Goal: Task Accomplishment & Management: Manage account settings

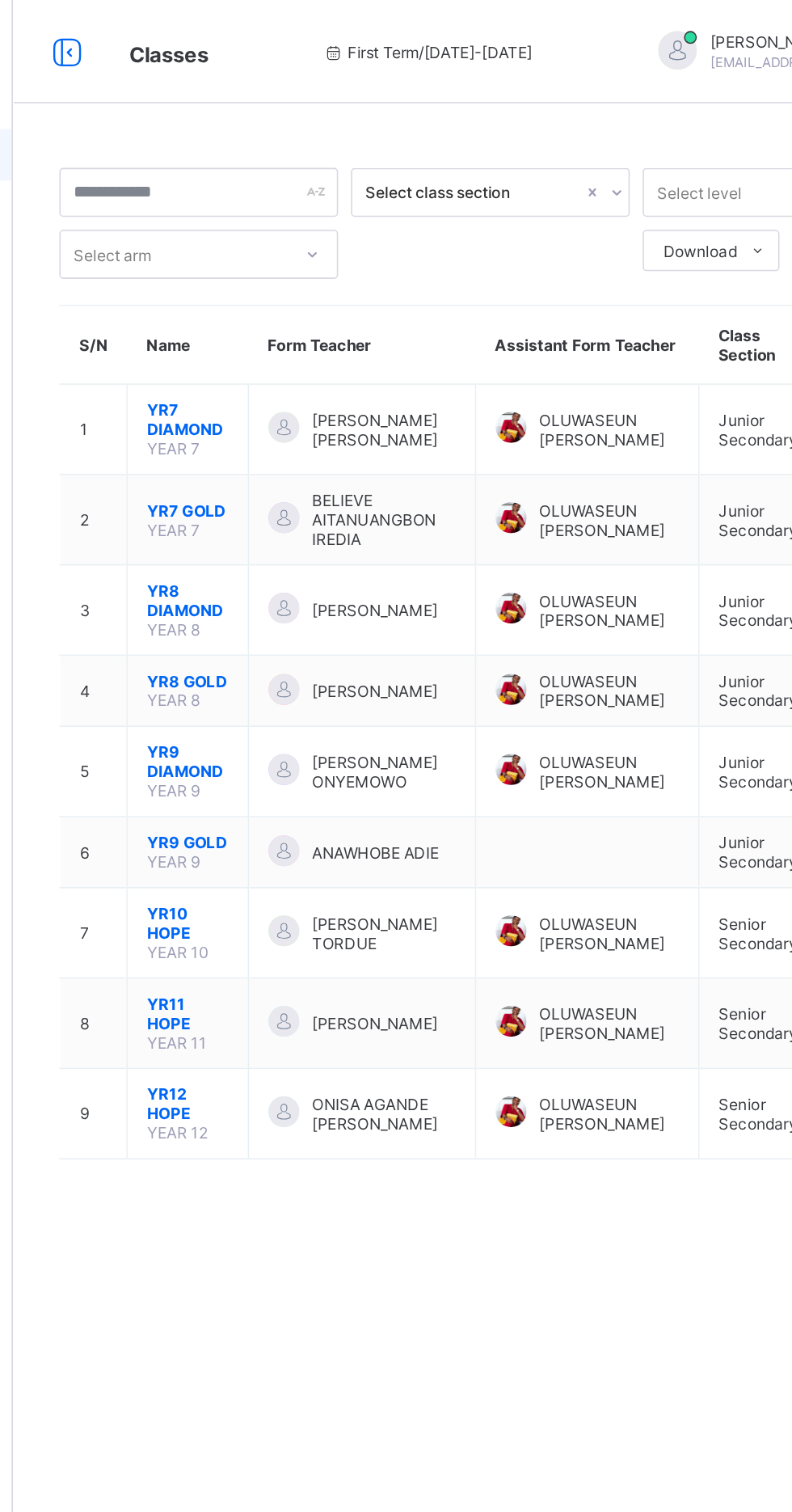
click at [226, 27] on icon at bounding box center [229, 33] width 28 height 24
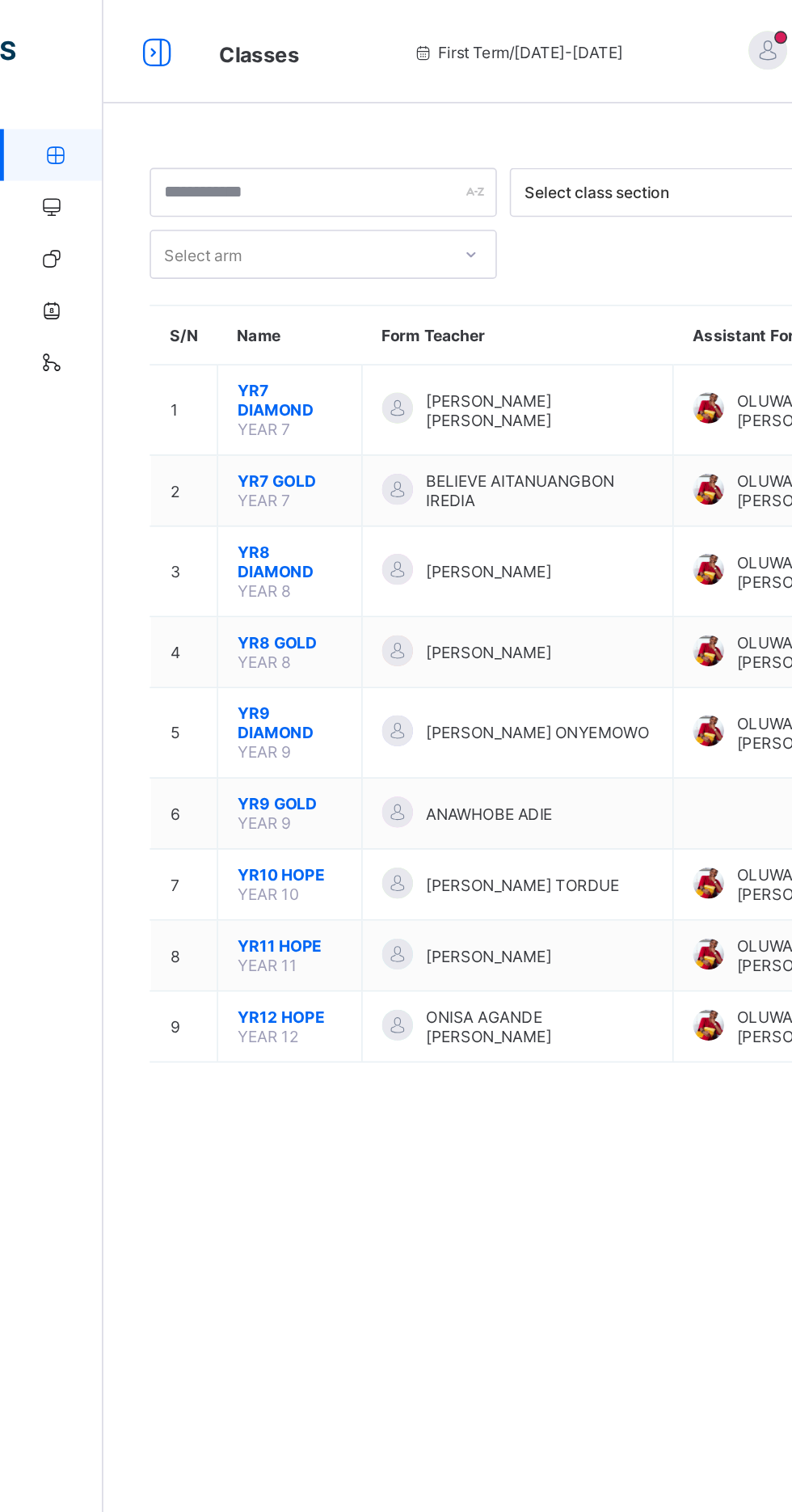
click at [30, 133] on icon at bounding box center [33, 130] width 65 height 12
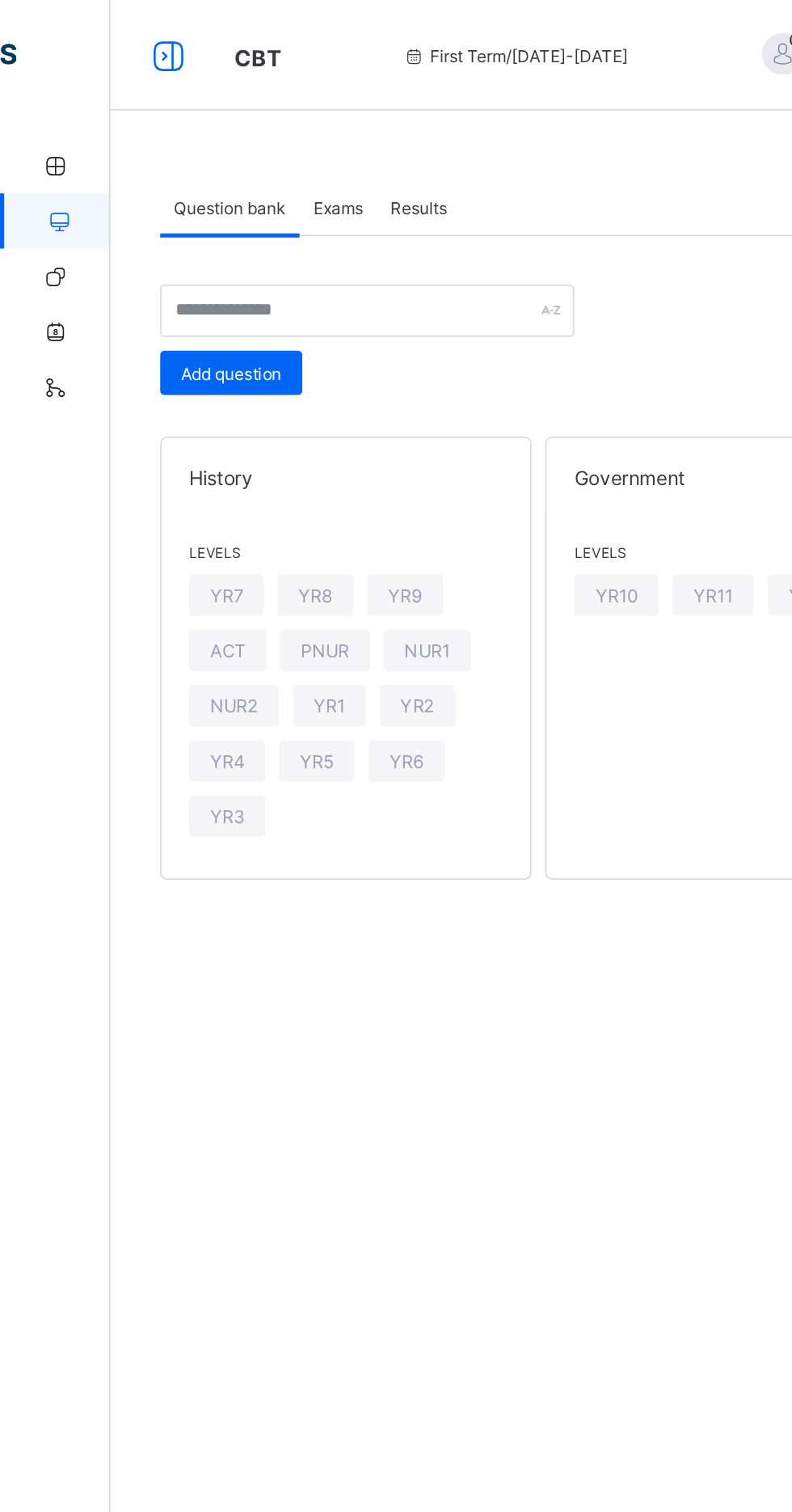
click at [33, 97] on icon at bounding box center [33, 98] width 65 height 12
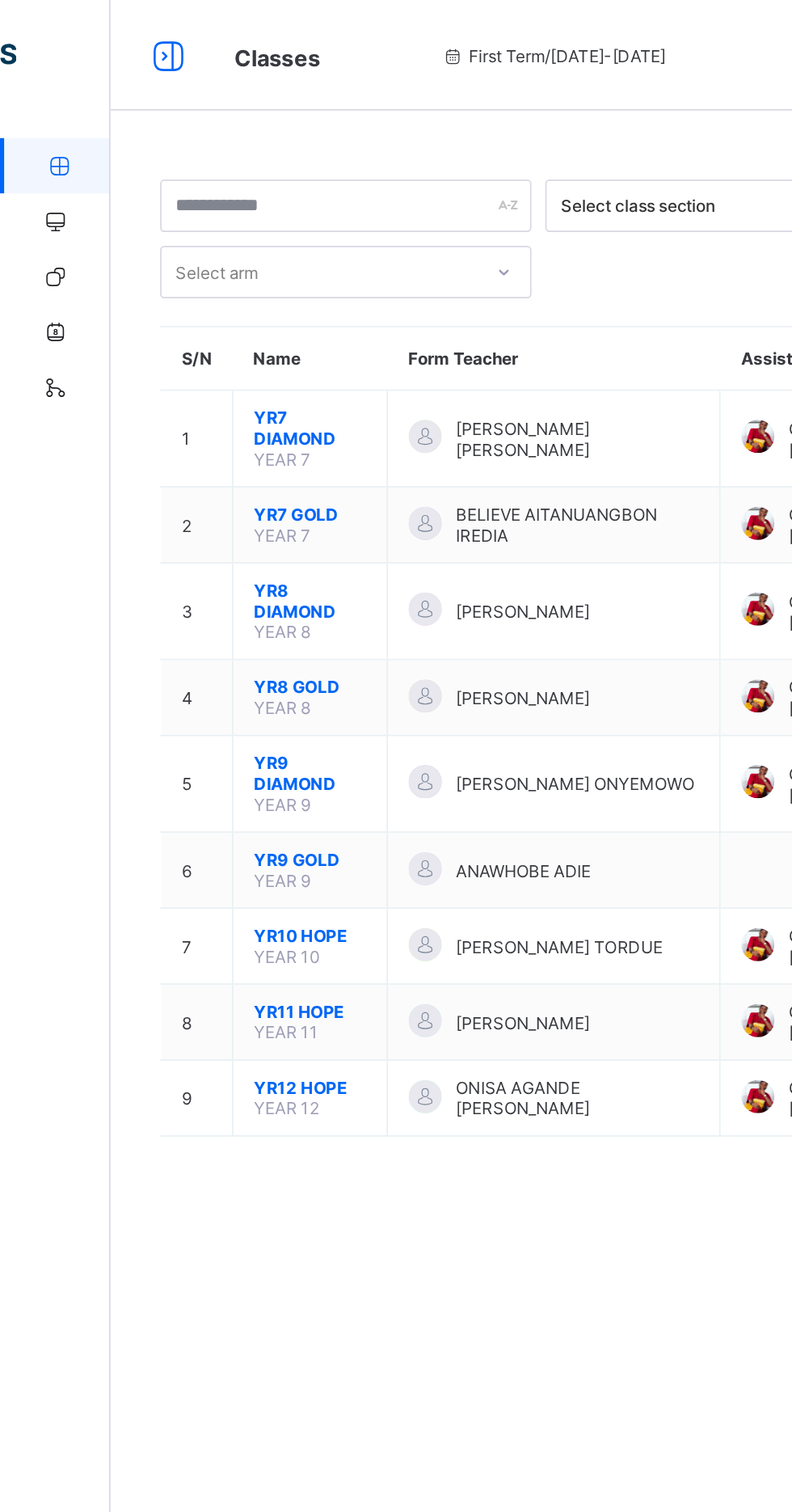
click at [334, 552] on span "[PERSON_NAME] TORDUE" at bounding box center [327, 555] width 121 height 12
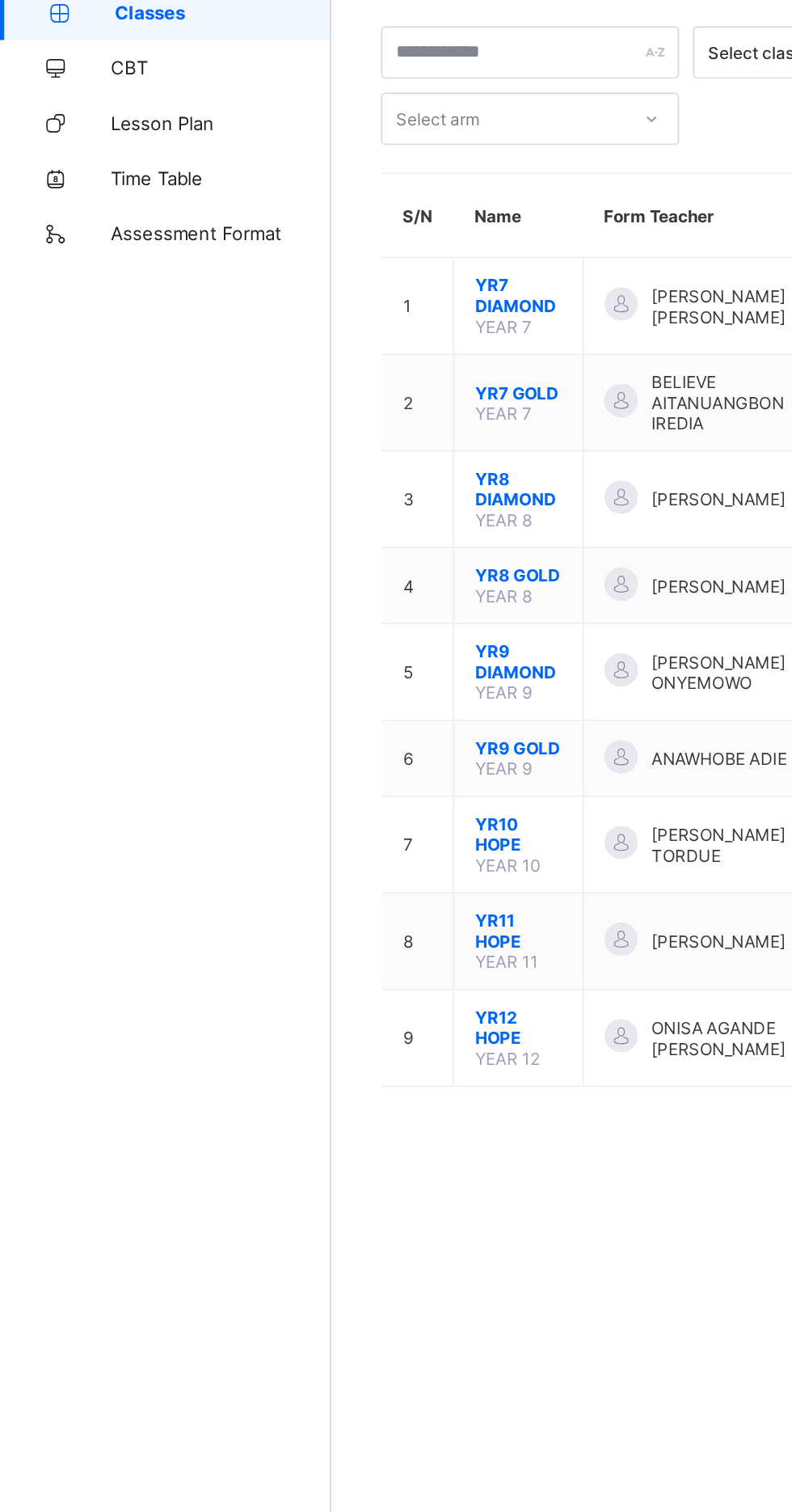
click at [170, 544] on div "Classes CBT Lesson Plan Time Table Assessment Format Help" at bounding box center [97, 788] width 194 height 1447
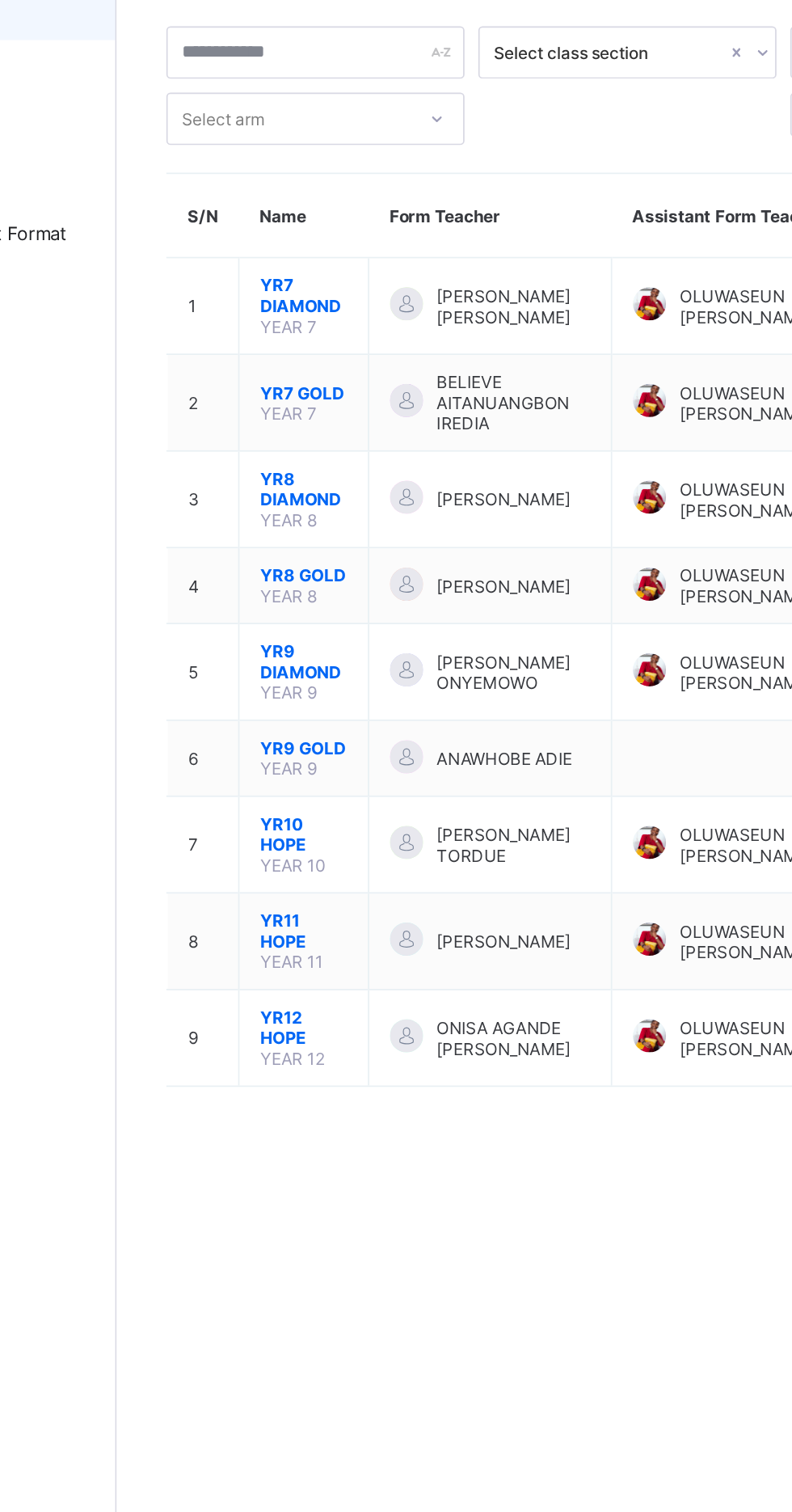
click at [296, 576] on span "YR10 HOPE" at bounding box center [303, 578] width 51 height 25
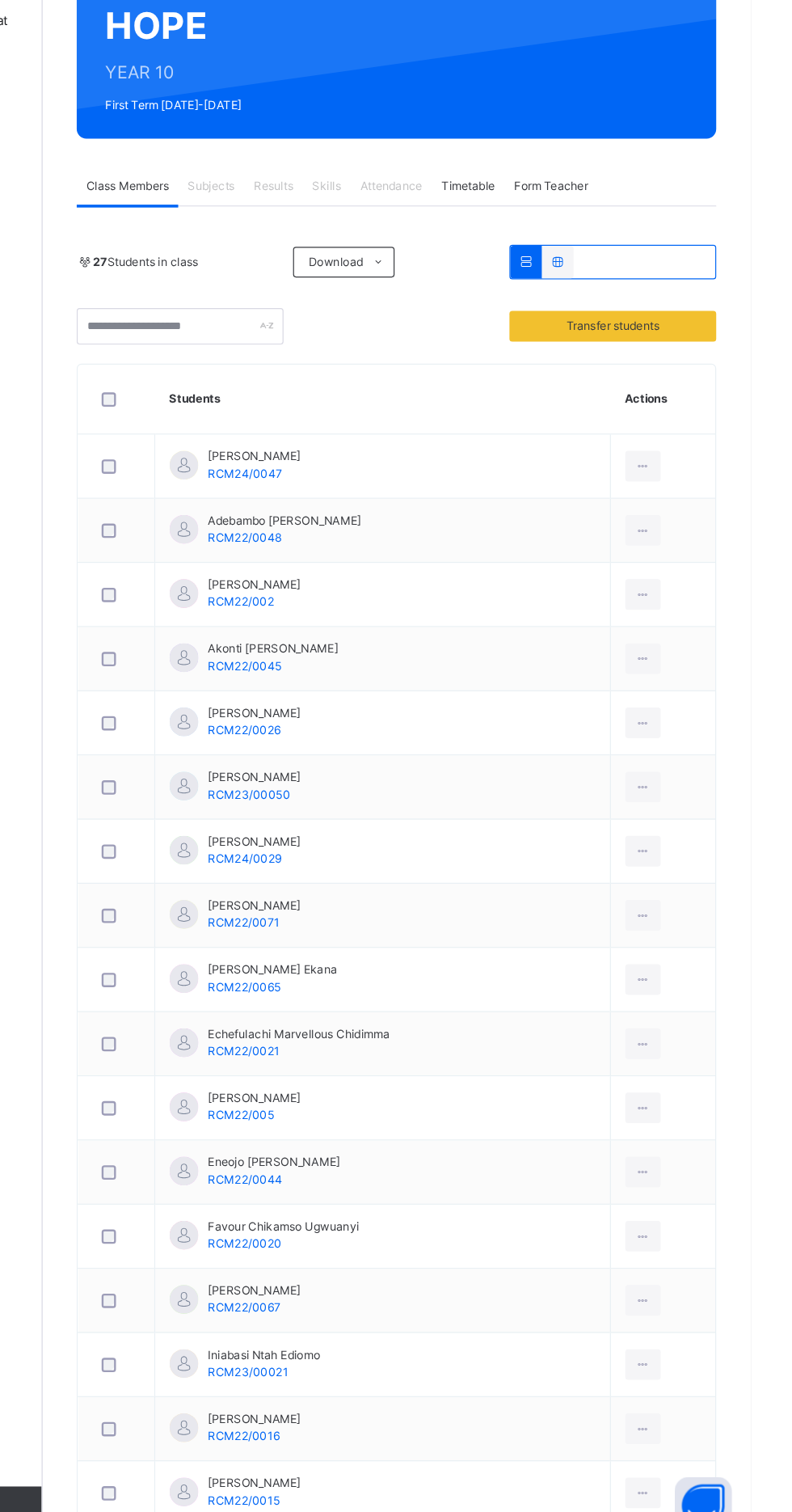
click at [506, 362] on span "Attendance" at bounding box center [489, 365] width 52 height 15
click at [505, 361] on span "Attendance" at bounding box center [489, 365] width 52 height 15
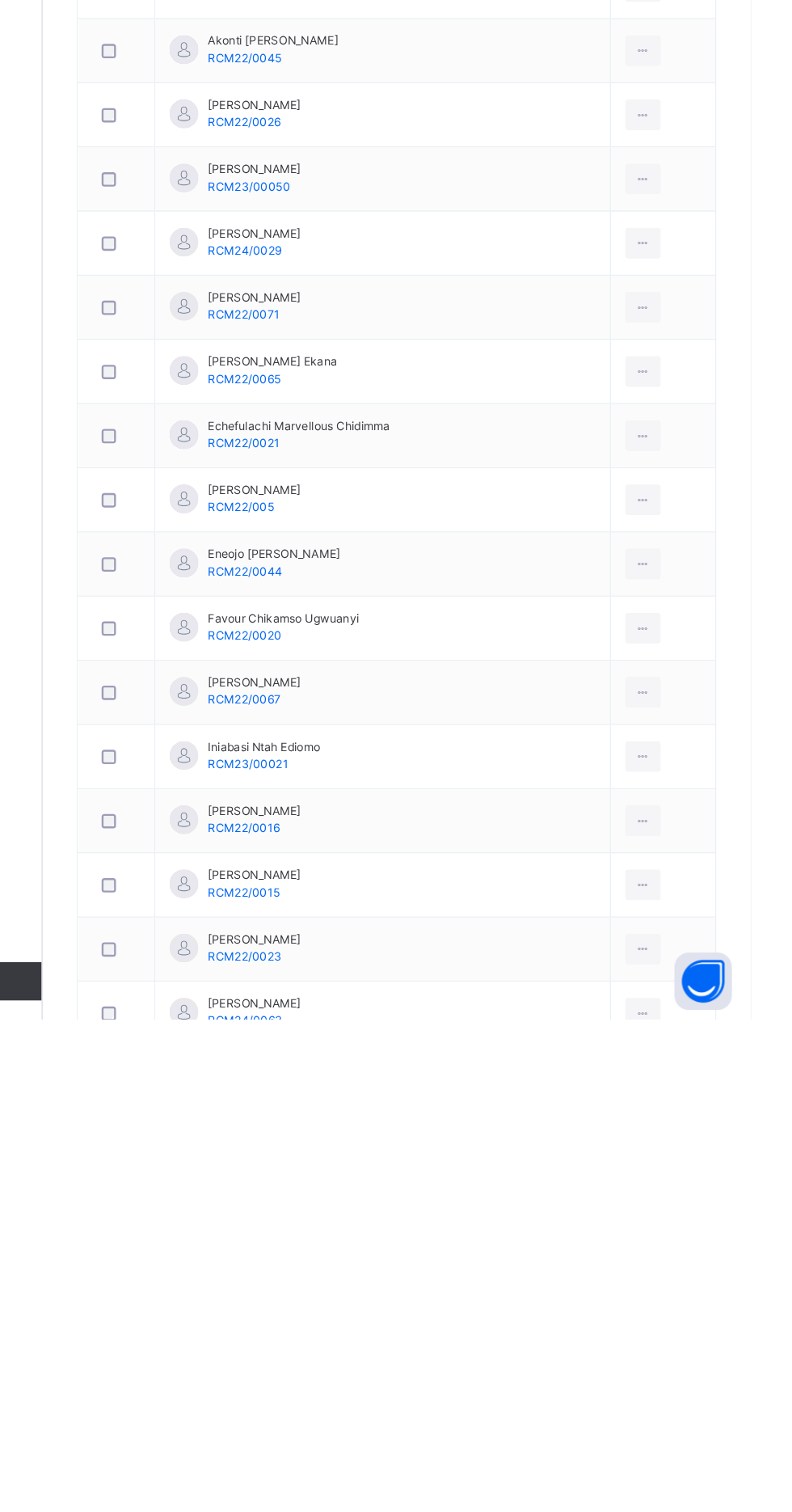
scroll to position [96, 0]
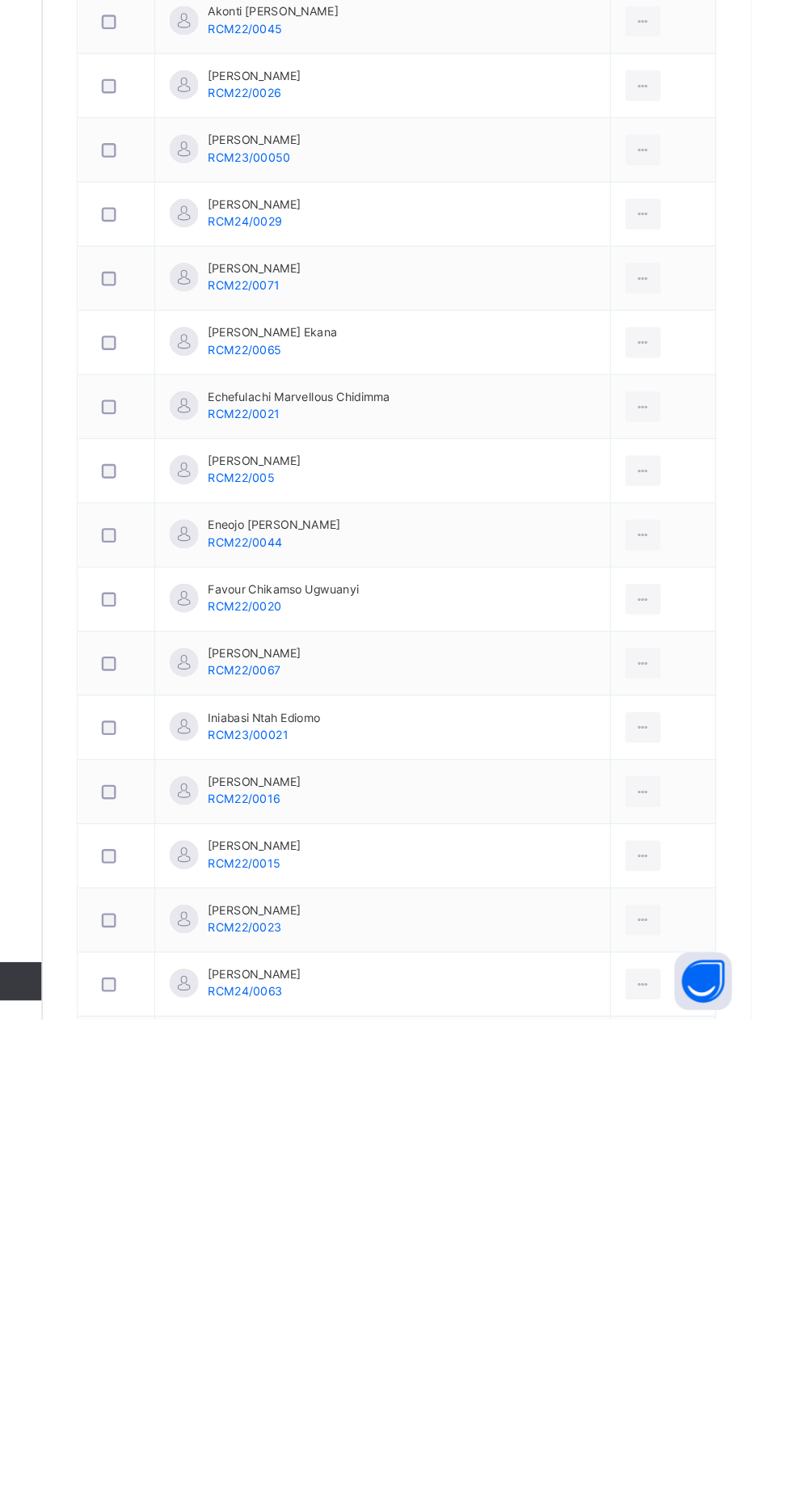
click at [255, 1511] on div at bounding box center [257, 1536] width 39 height 33
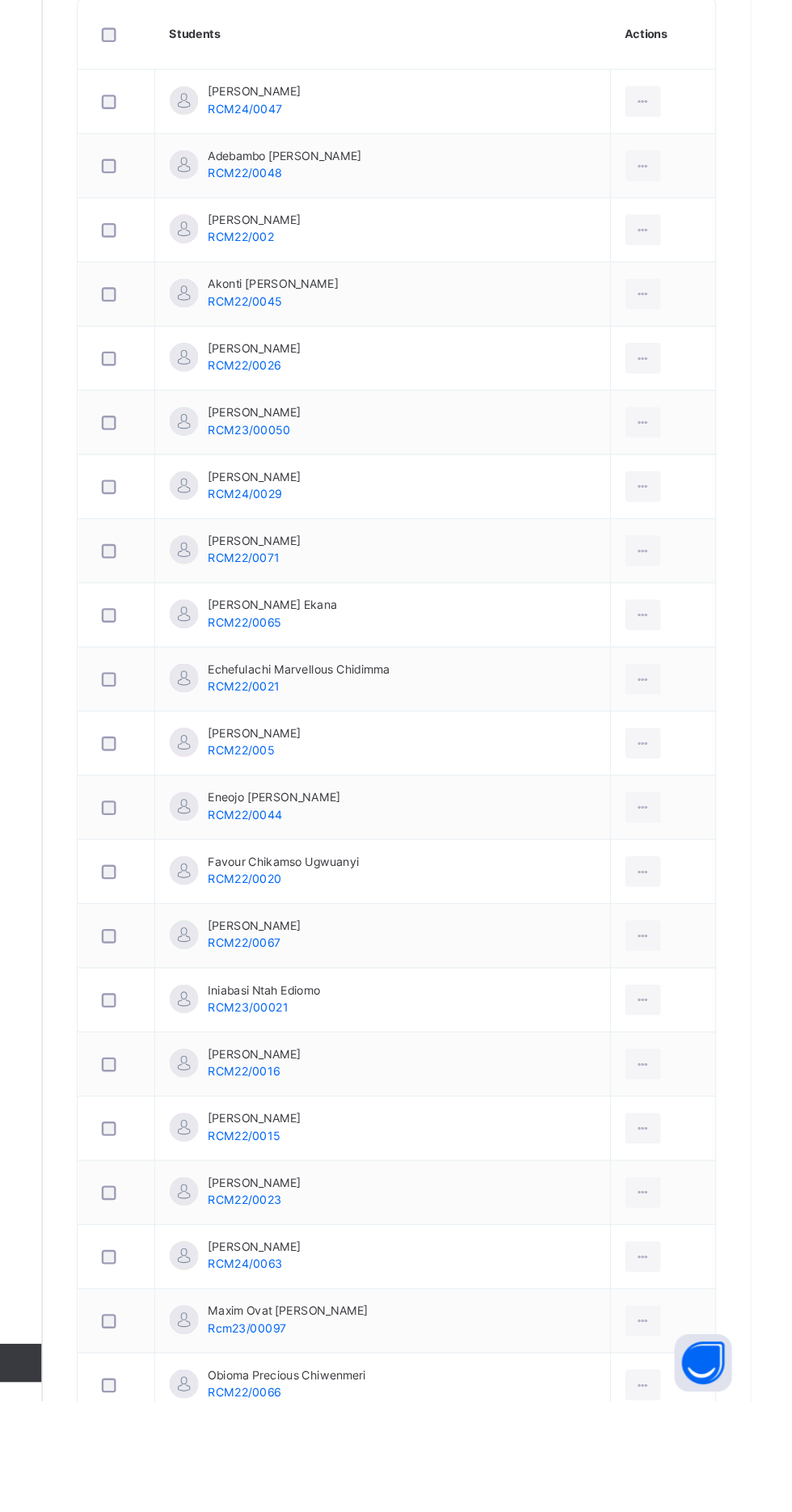
scroll to position [0, 0]
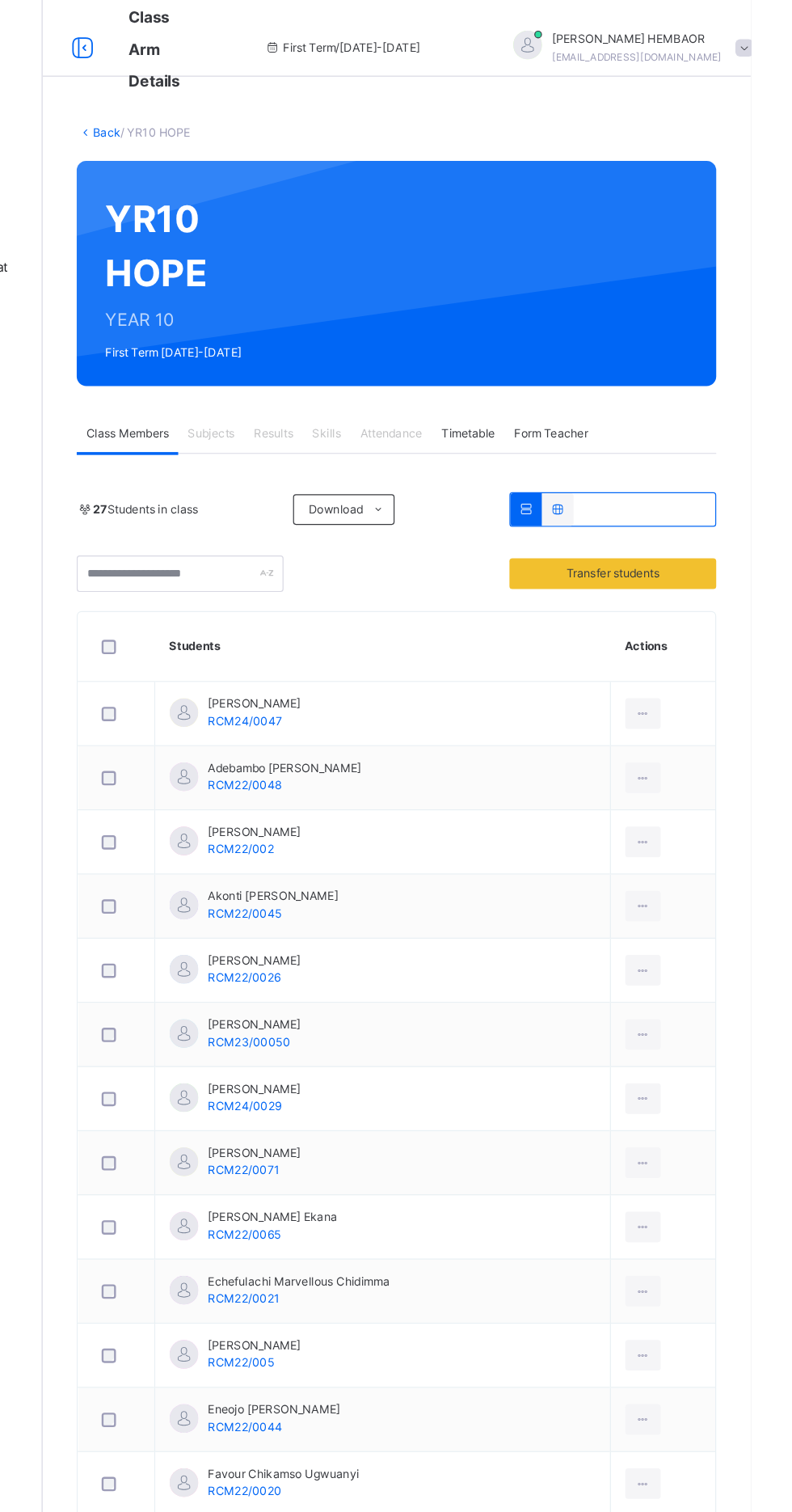
click at [734, 486] on span "Transfer students" at bounding box center [676, 484] width 151 height 15
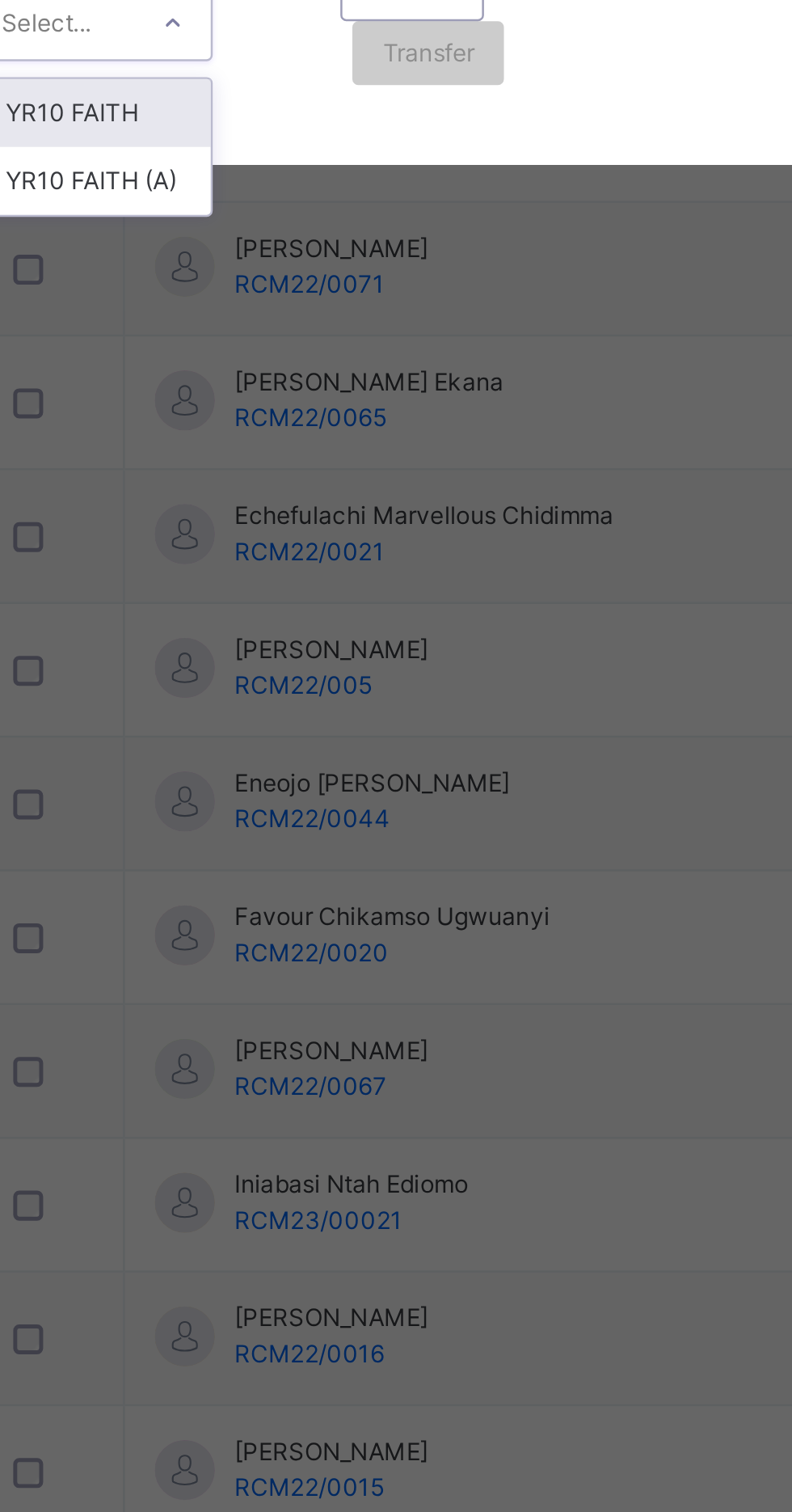
click at [324, 932] on div "YR10 FAITH" at bounding box center [278, 919] width 93 height 28
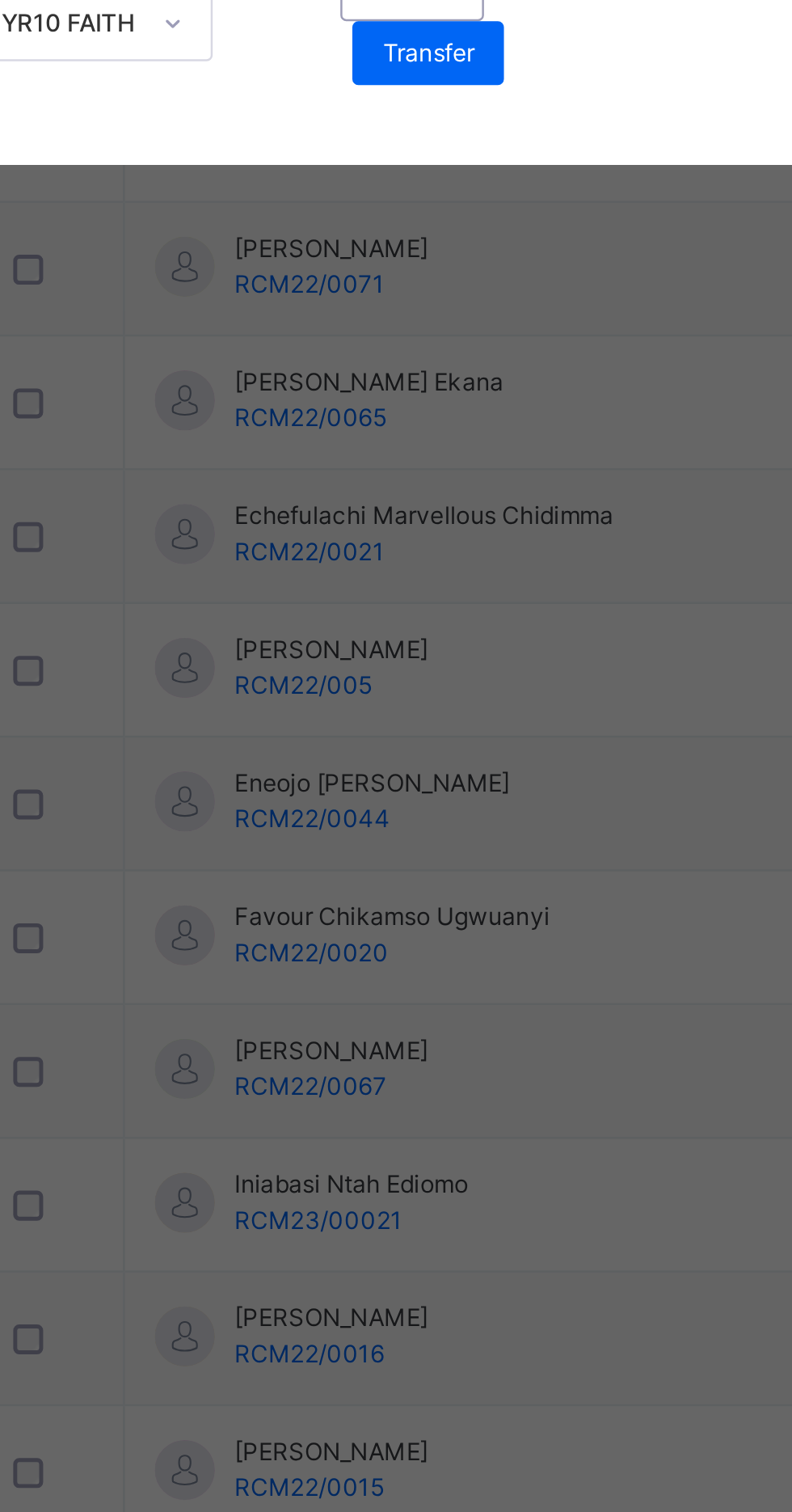
click at [431, 901] on span "Transfer" at bounding box center [413, 893] width 37 height 15
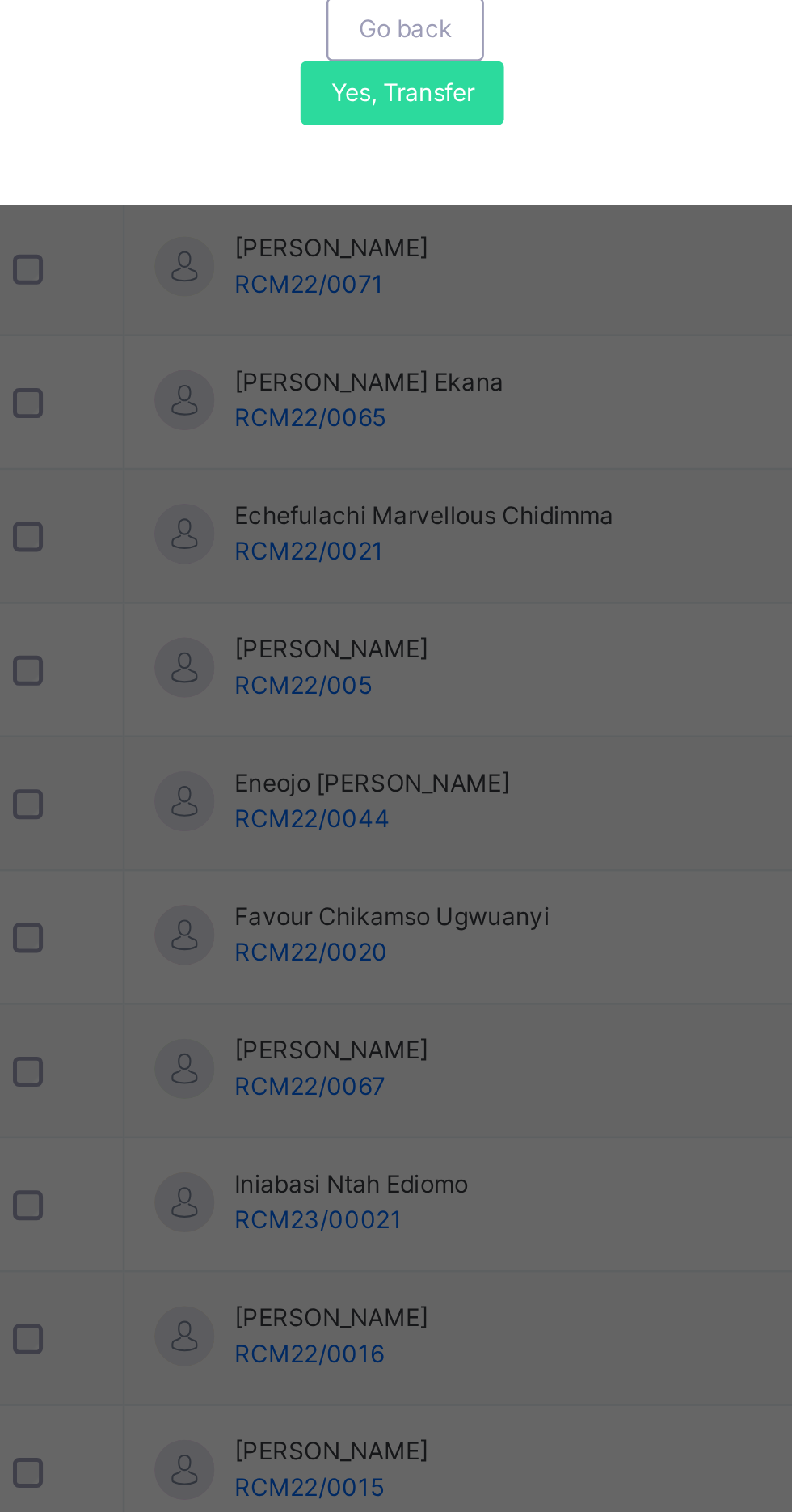
click at [431, 918] on span "Yes, Transfer" at bounding box center [401, 910] width 58 height 15
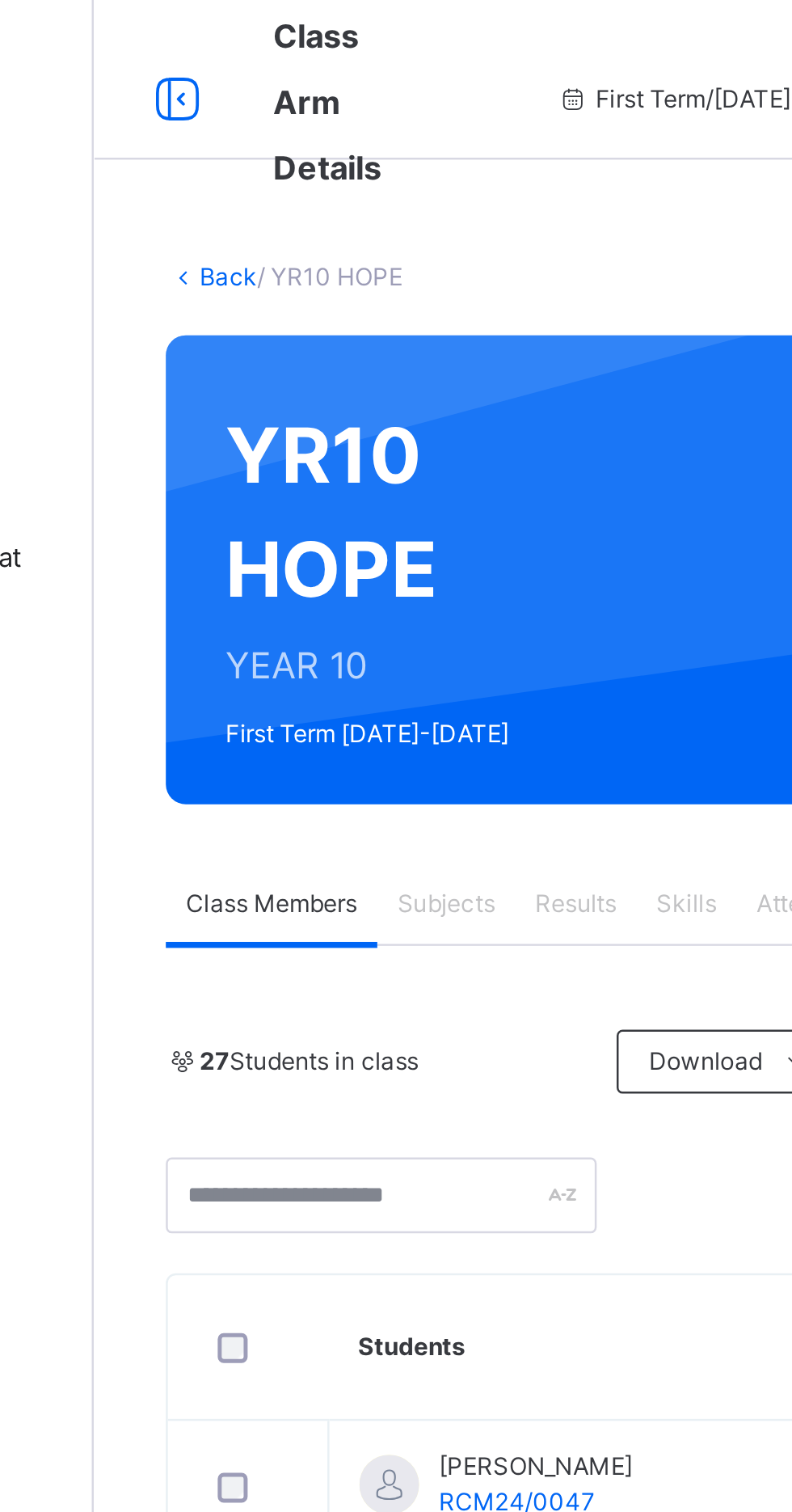
click at [350, 372] on span "Subjects" at bounding box center [337, 365] width 39 height 15
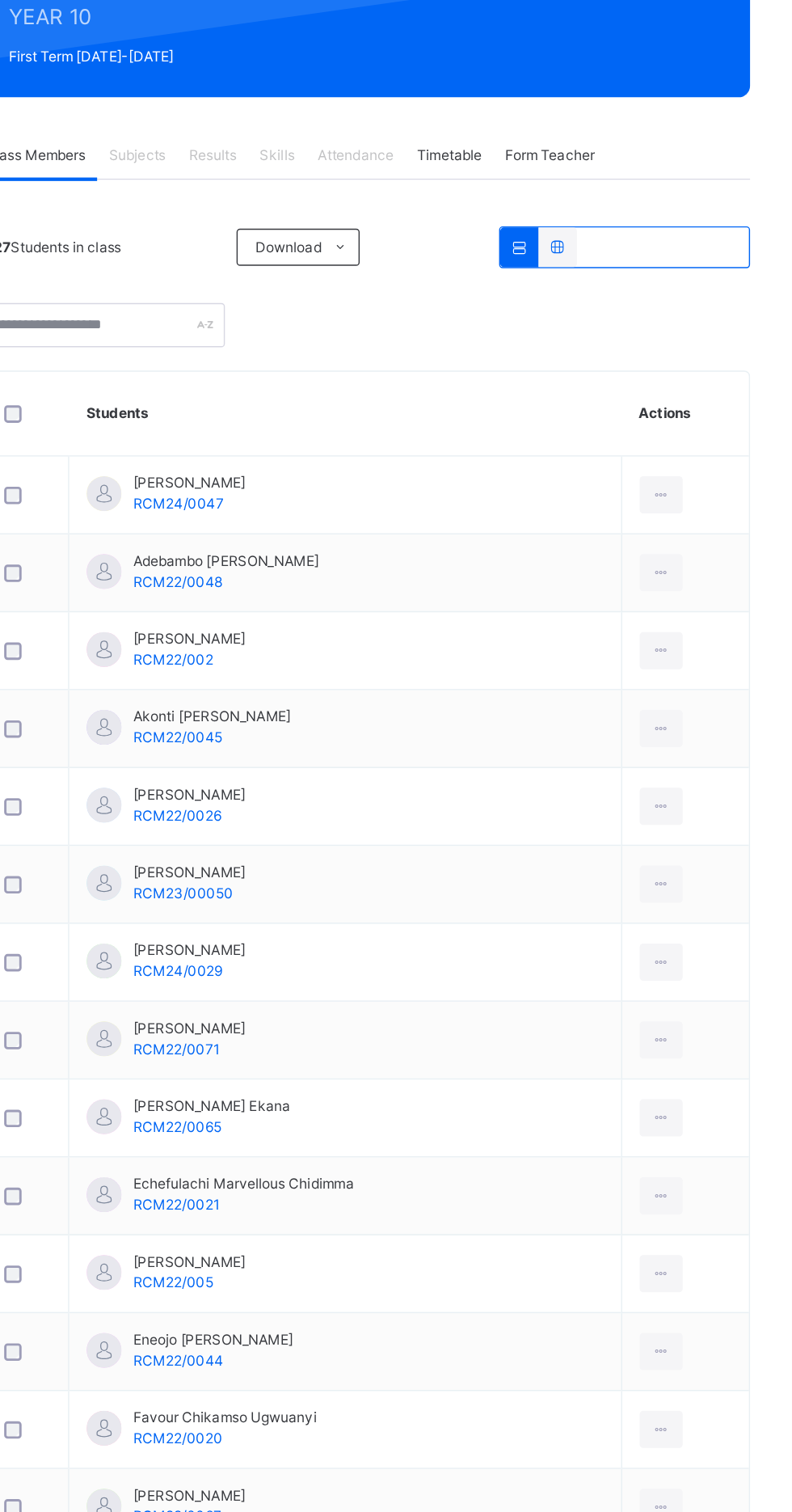
click at [693, 603] on div at bounding box center [701, 602] width 30 height 26
click at [694, 604] on icon at bounding box center [701, 602] width 14 height 15
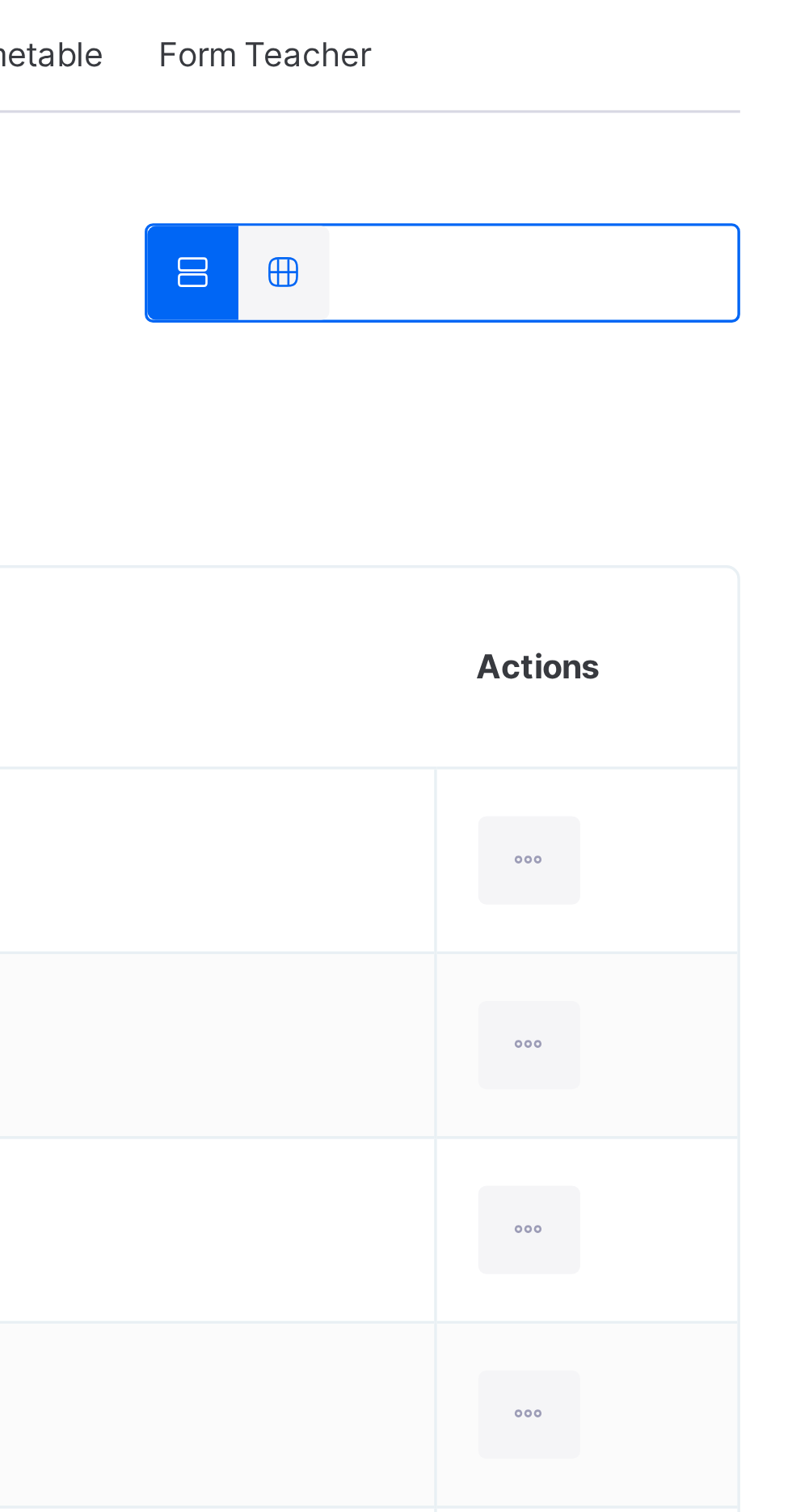
click at [694, 657] on icon at bounding box center [701, 656] width 14 height 15
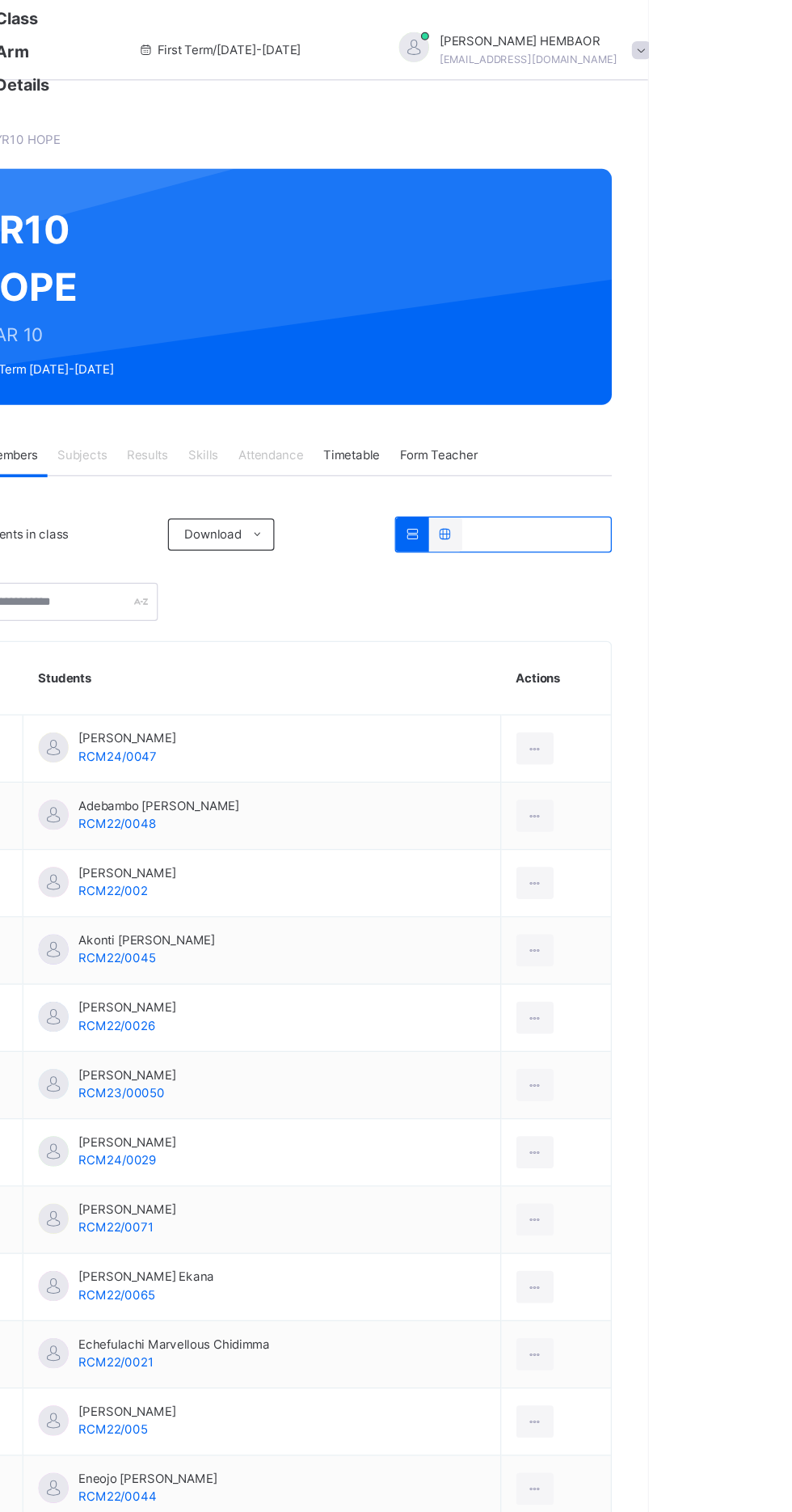
click at [694, 657] on icon at bounding box center [701, 656] width 14 height 15
click at [694, 603] on icon at bounding box center [701, 602] width 14 height 15
click at [694, 982] on icon at bounding box center [701, 981] width 14 height 15
click at [629, 429] on icon at bounding box center [629, 429] width 14 height 12
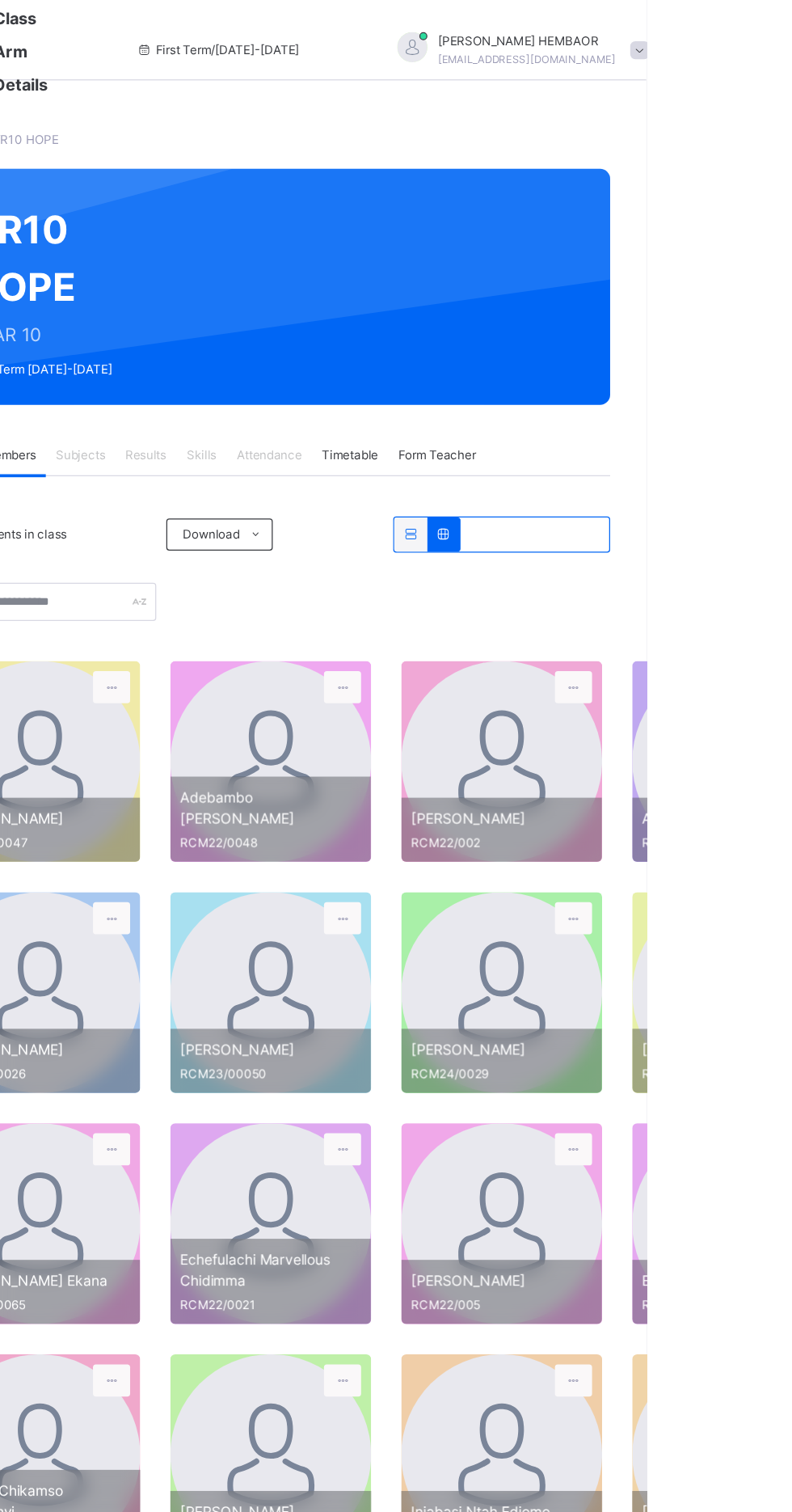
click at [546, 550] on icon at bounding box center [548, 553] width 14 height 15
click at [545, 551] on icon at bounding box center [548, 553] width 14 height 15
click at [548, 739] on icon at bounding box center [548, 739] width 14 height 15
click at [629, 430] on icon at bounding box center [629, 429] width 14 height 12
click at [603, 430] on icon at bounding box center [603, 429] width 14 height 12
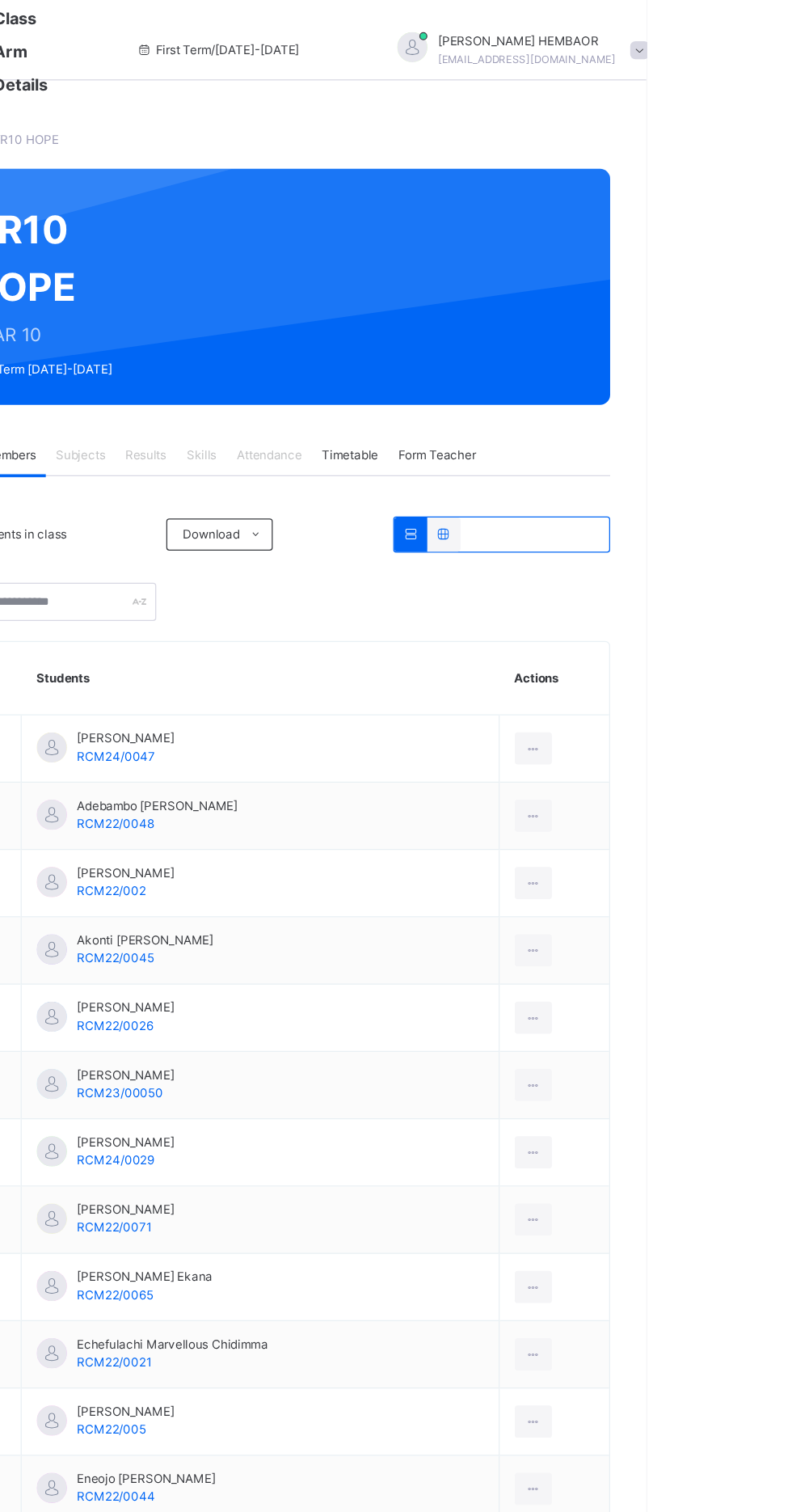
click at [694, 607] on icon at bounding box center [701, 602] width 14 height 15
